Goal: Task Accomplishment & Management: Manage account settings

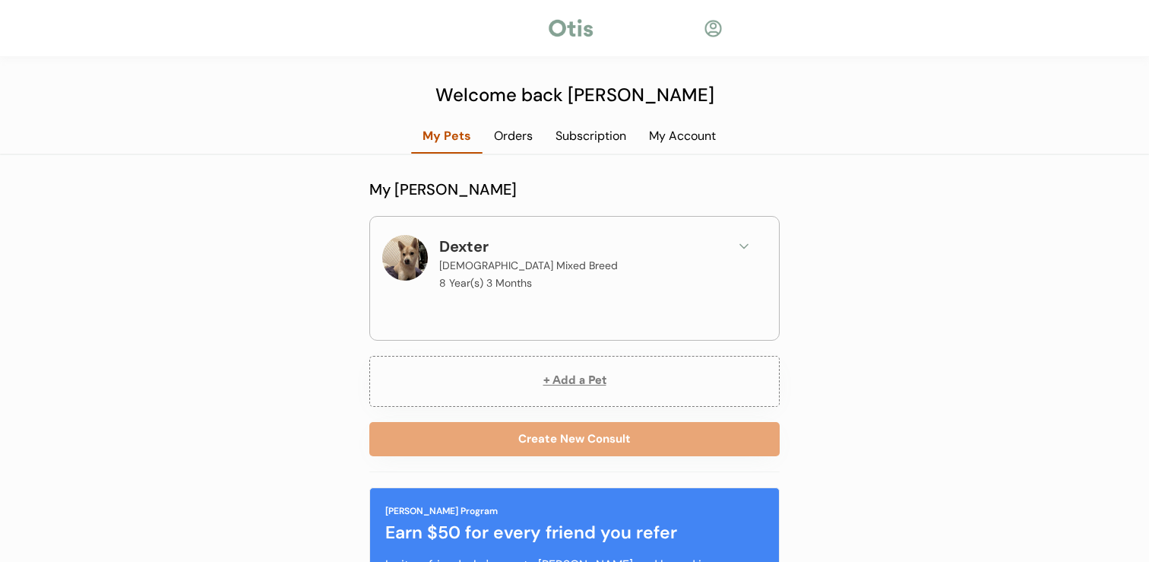
click at [710, 33] on div at bounding box center [713, 28] width 19 height 19
click at [686, 140] on div "My Account" at bounding box center [683, 136] width 90 height 17
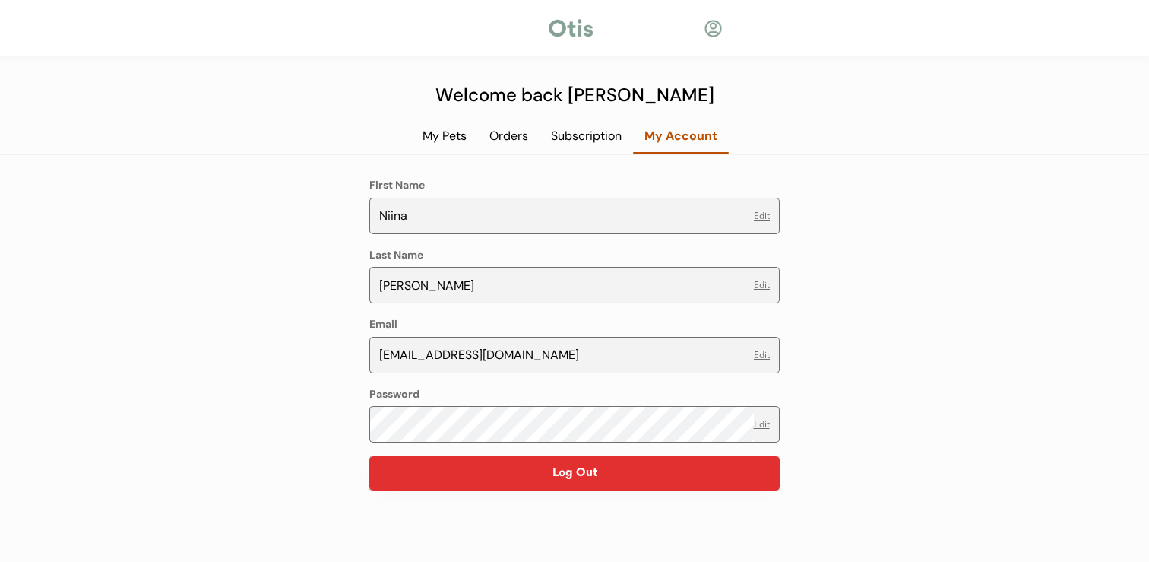
click at [615, 479] on button "Log Out" at bounding box center [574, 473] width 410 height 34
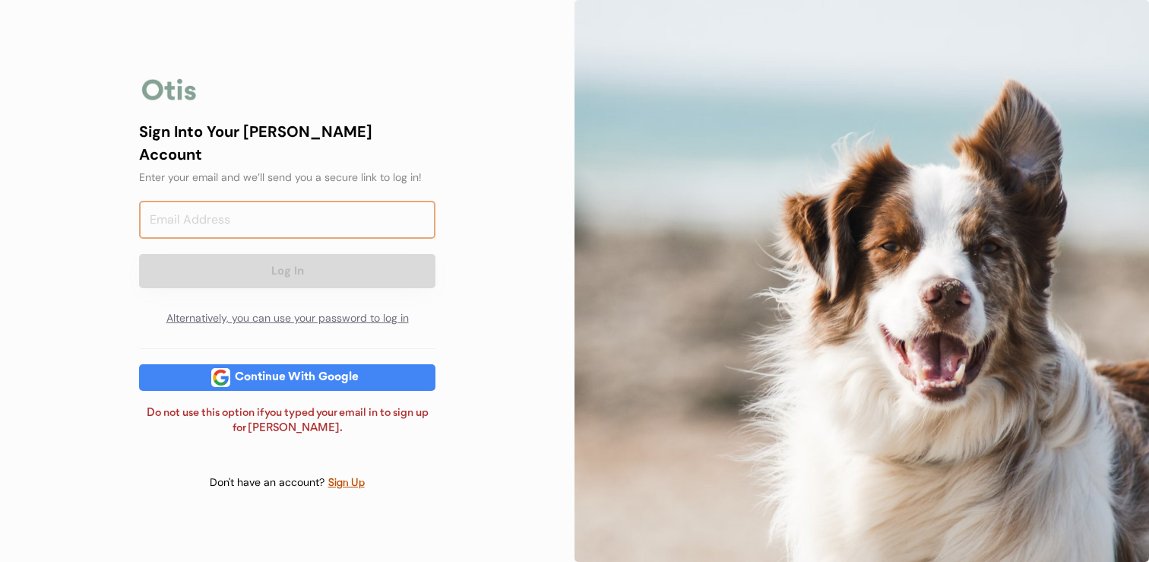
click at [330, 202] on input "email" at bounding box center [287, 220] width 296 height 38
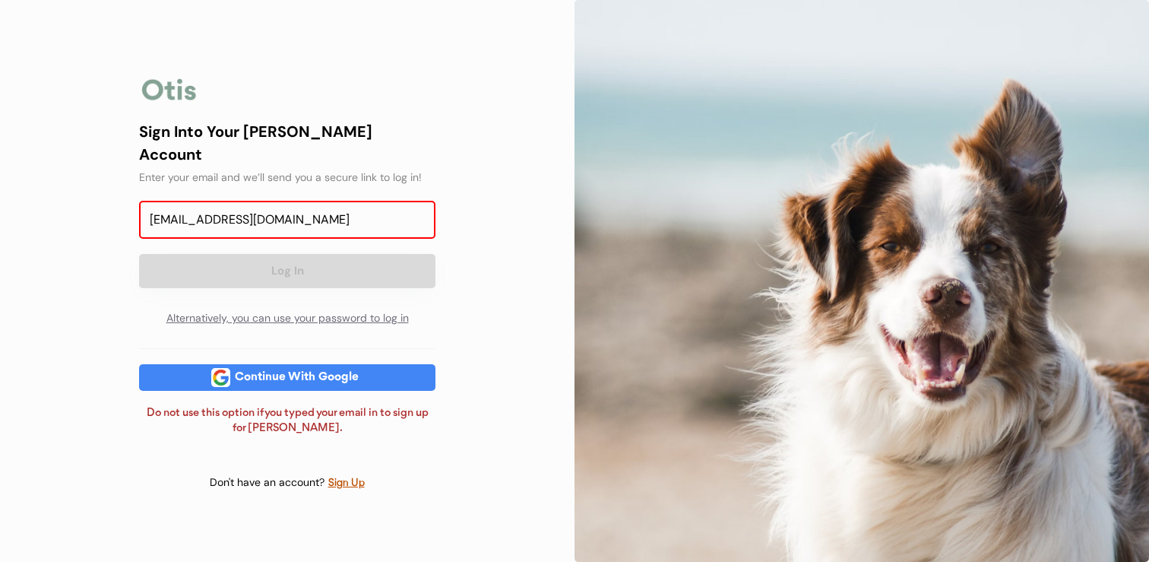
type input "scott123@protonmail.com"
click at [326, 255] on button "Log In" at bounding box center [287, 271] width 296 height 34
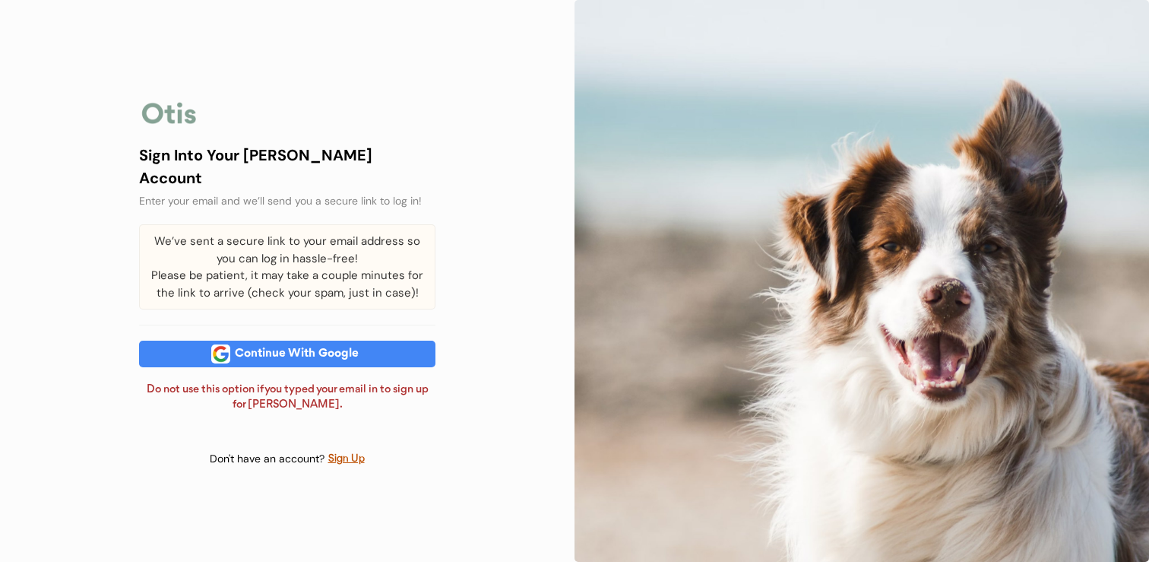
click at [316, 259] on div "We’ve sent a secure link to your email address so you can log in hassle-free! P…" at bounding box center [287, 266] width 296 height 85
